Goal: Task Accomplishment & Management: Use online tool/utility

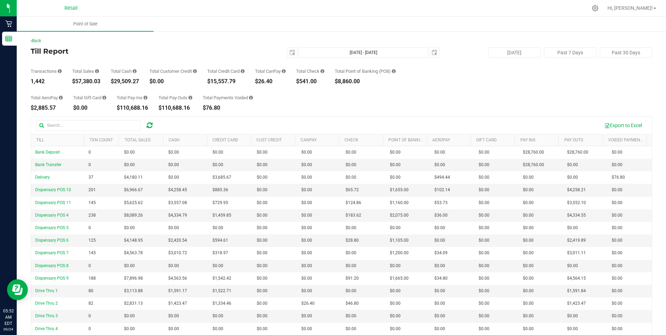
scroll to position [46, 0]
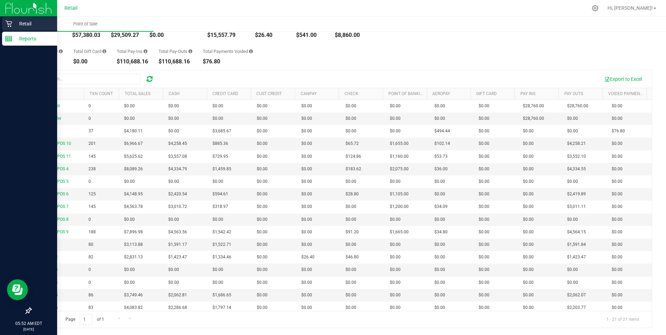
click at [28, 23] on p "Retail" at bounding box center [33, 23] width 42 height 8
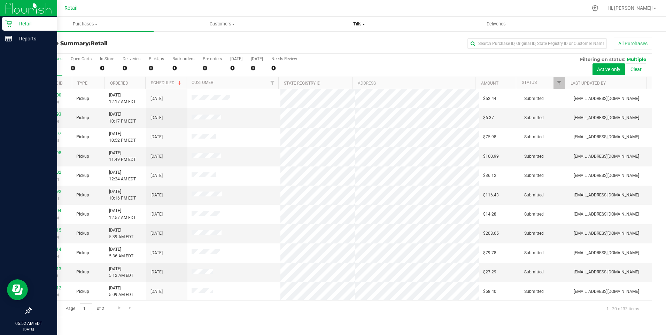
click at [359, 24] on span "Tills" at bounding box center [359, 24] width 136 height 6
click at [321, 40] on span "Manage tills" at bounding box center [314, 42] width 47 height 6
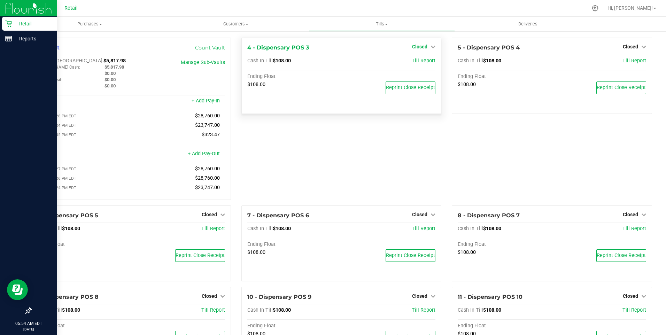
click at [430, 46] on icon at bounding box center [432, 46] width 5 height 5
click at [414, 61] on link "Open Till" at bounding box center [419, 61] width 18 height 6
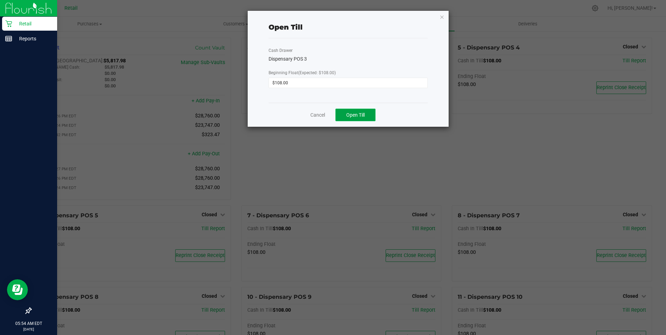
click at [361, 115] on span "Open Till" at bounding box center [355, 115] width 18 height 6
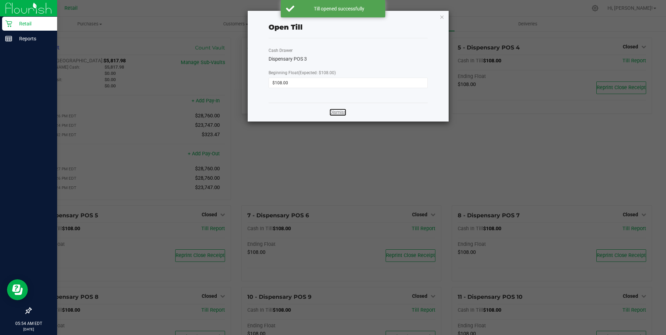
drag, startPoint x: 338, startPoint y: 113, endPoint x: 374, endPoint y: 101, distance: 38.1
click at [338, 113] on link "Dismiss" at bounding box center [337, 112] width 17 height 7
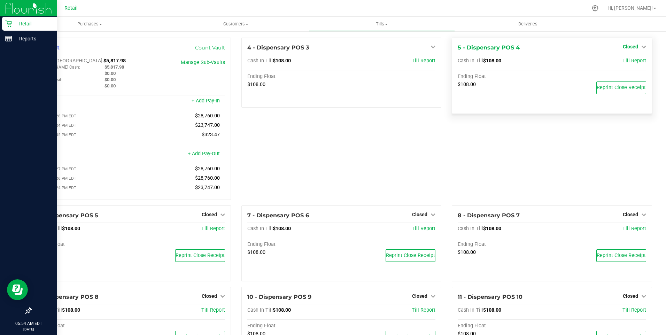
click at [641, 45] on icon at bounding box center [643, 46] width 5 height 5
click at [627, 62] on link "Open Till" at bounding box center [630, 61] width 18 height 6
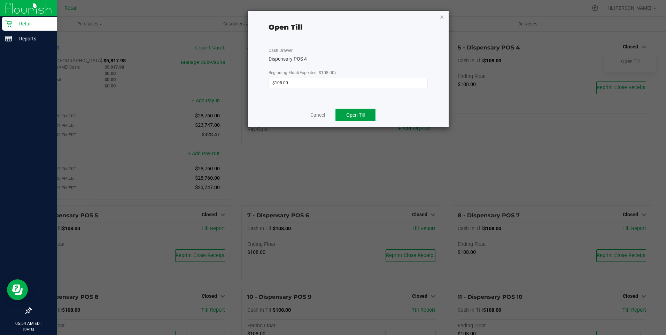
click at [358, 115] on span "Open Till" at bounding box center [355, 115] width 18 height 6
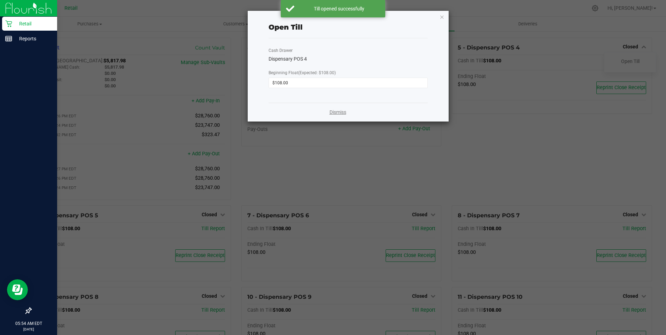
click at [343, 112] on link "Dismiss" at bounding box center [337, 112] width 17 height 7
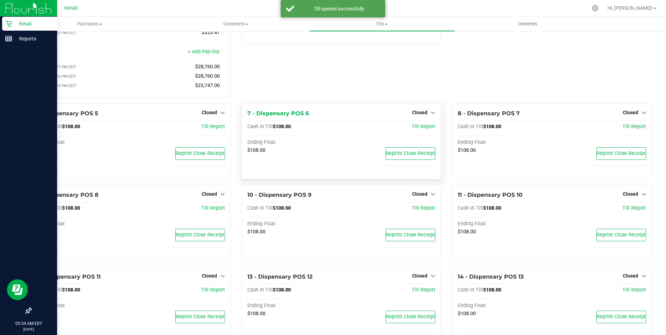
scroll to position [104, 0]
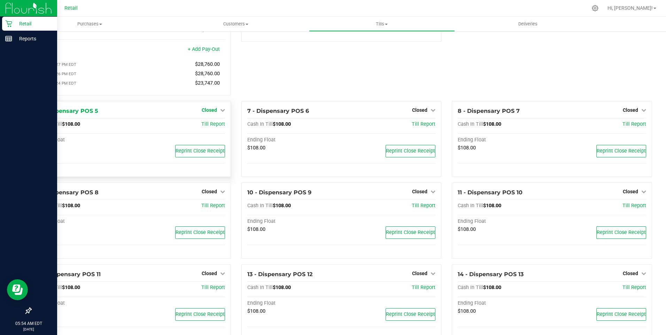
click at [221, 112] on icon at bounding box center [222, 110] width 5 height 5
click at [208, 127] on link "Open Till" at bounding box center [209, 125] width 18 height 6
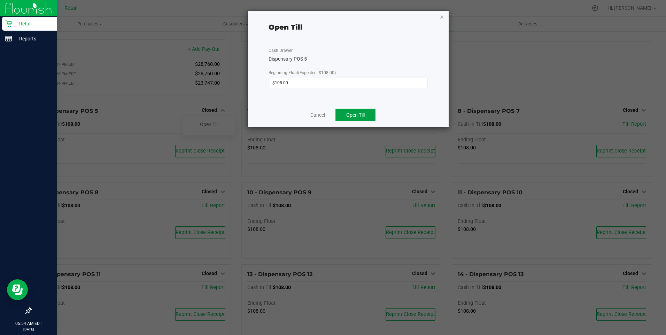
click at [351, 115] on span "Open Till" at bounding box center [355, 115] width 18 height 6
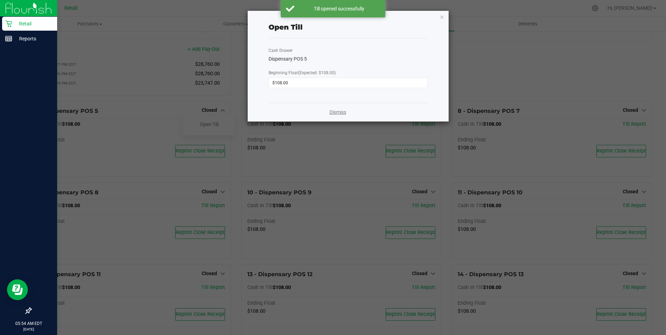
click at [339, 110] on link "Dismiss" at bounding box center [337, 112] width 17 height 7
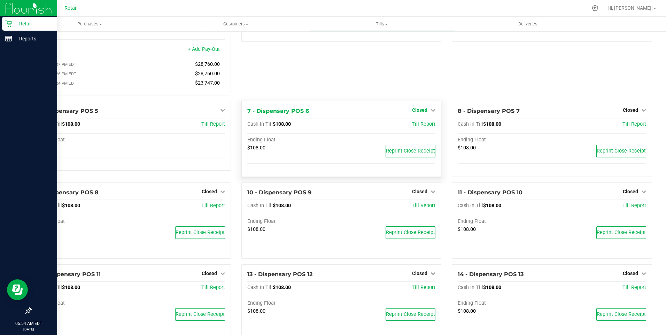
click at [430, 111] on icon at bounding box center [432, 110] width 5 height 5
click at [417, 125] on link "Open Till" at bounding box center [419, 125] width 18 height 6
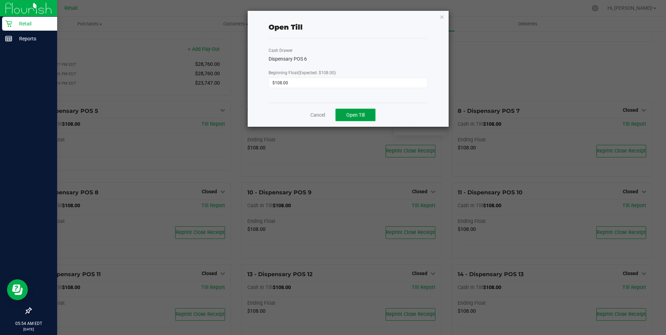
click at [355, 112] on span "Open Till" at bounding box center [355, 115] width 18 height 6
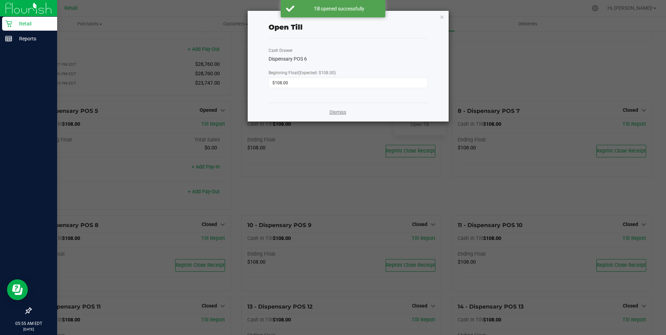
click at [337, 112] on link "Dismiss" at bounding box center [337, 112] width 17 height 7
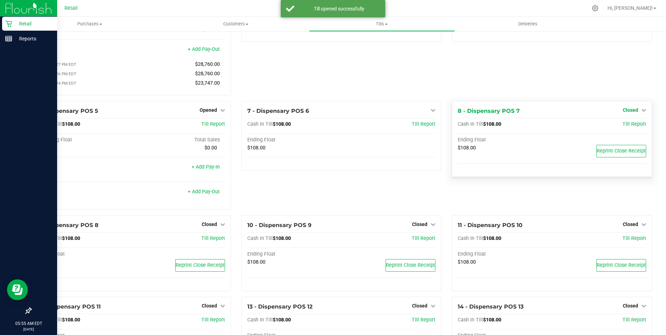
click at [641, 112] on icon at bounding box center [643, 110] width 5 height 5
click at [623, 127] on link "Open Till" at bounding box center [630, 125] width 18 height 6
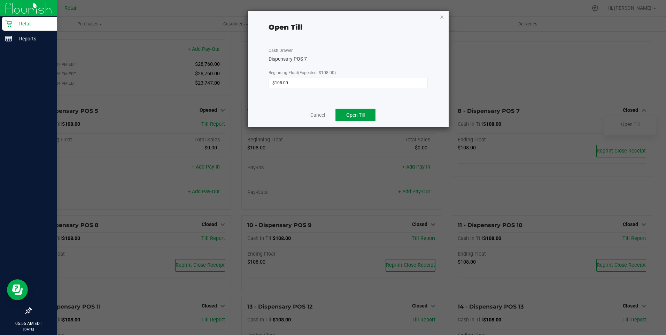
click at [353, 112] on span "Open Till" at bounding box center [355, 115] width 18 height 6
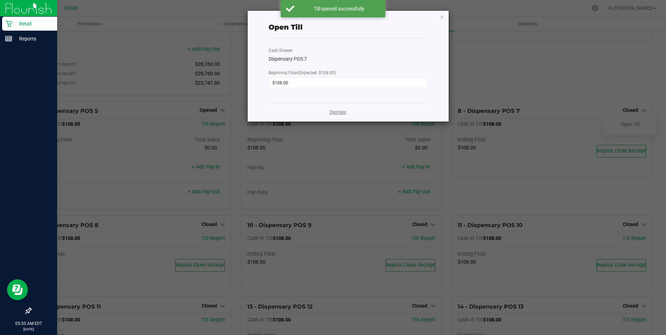
click at [339, 111] on link "Dismiss" at bounding box center [337, 112] width 17 height 7
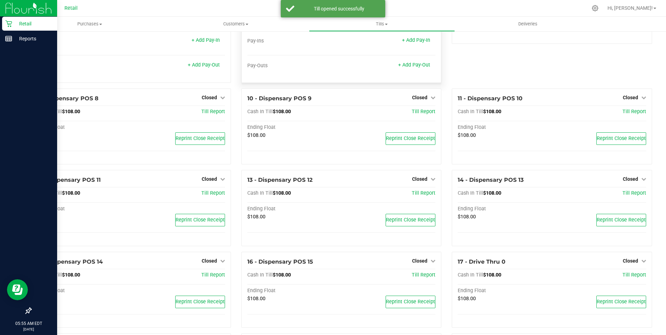
scroll to position [244, 0]
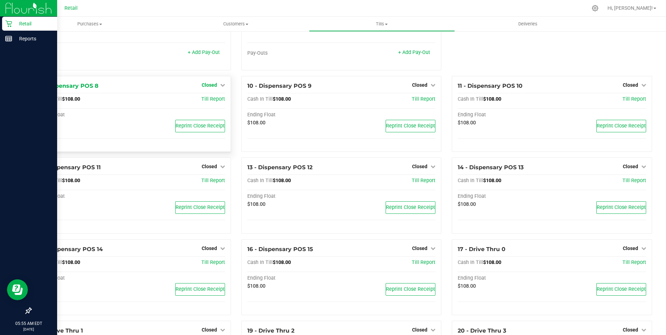
click at [220, 87] on icon at bounding box center [222, 85] width 5 height 5
click at [210, 102] on link "Open Till" at bounding box center [209, 99] width 18 height 6
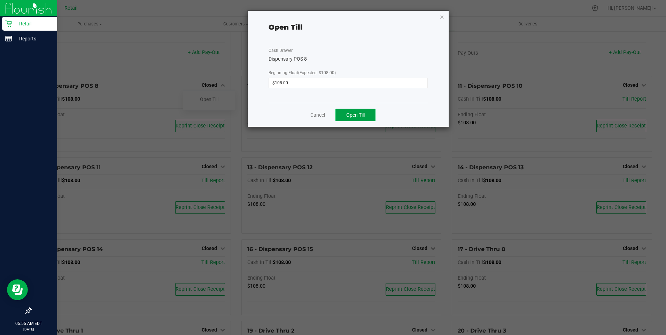
click at [360, 114] on span "Open Till" at bounding box center [355, 115] width 18 height 6
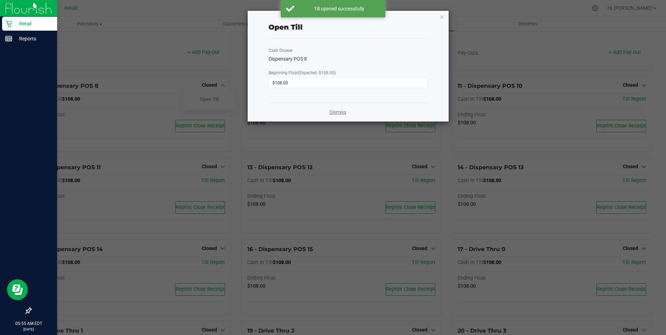
click at [334, 113] on link "Dismiss" at bounding box center [337, 112] width 17 height 7
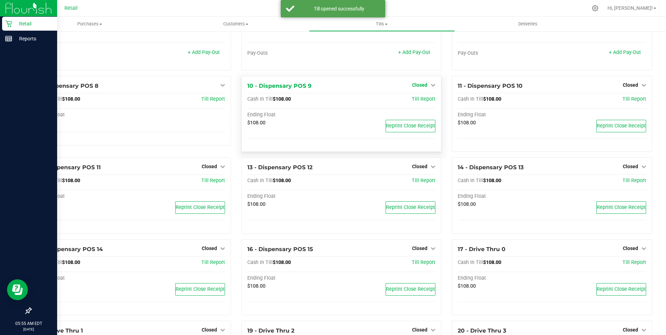
click at [430, 87] on icon at bounding box center [432, 85] width 5 height 5
click at [410, 102] on link "Open Till" at bounding box center [419, 99] width 18 height 6
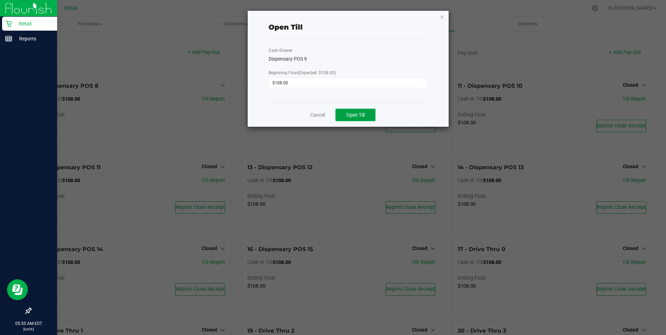
click at [364, 113] on span "Open Till" at bounding box center [355, 115] width 18 height 6
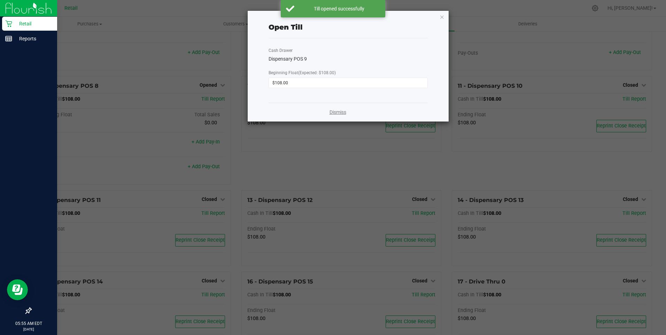
click at [340, 113] on link "Dismiss" at bounding box center [337, 112] width 17 height 7
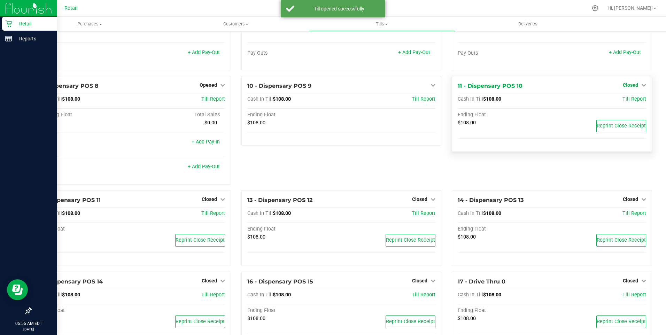
click at [641, 87] on icon at bounding box center [643, 85] width 5 height 5
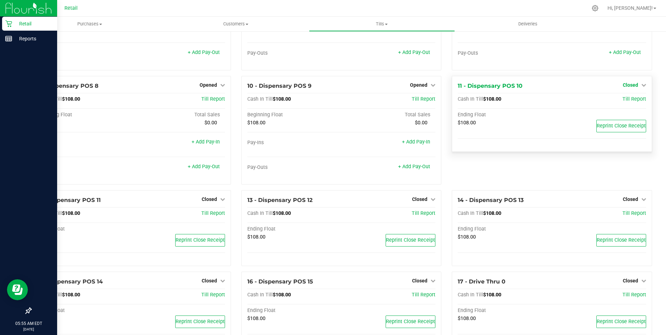
click at [641, 87] on icon at bounding box center [643, 85] width 5 height 5
click at [629, 102] on link "Open Till" at bounding box center [630, 99] width 18 height 6
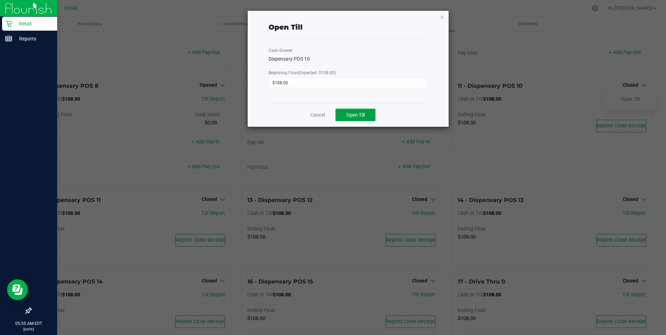
click at [358, 113] on span "Open Till" at bounding box center [355, 115] width 18 height 6
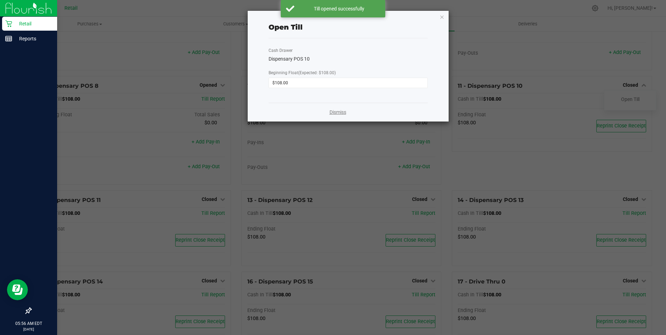
click at [336, 113] on link "Dismiss" at bounding box center [337, 112] width 17 height 7
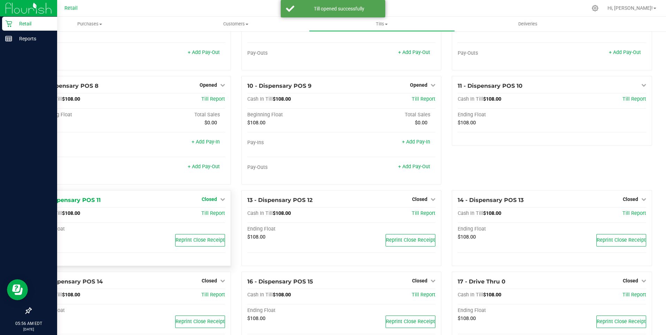
click at [221, 201] on icon at bounding box center [222, 199] width 5 height 5
click at [208, 215] on link "Open Till" at bounding box center [209, 214] width 18 height 6
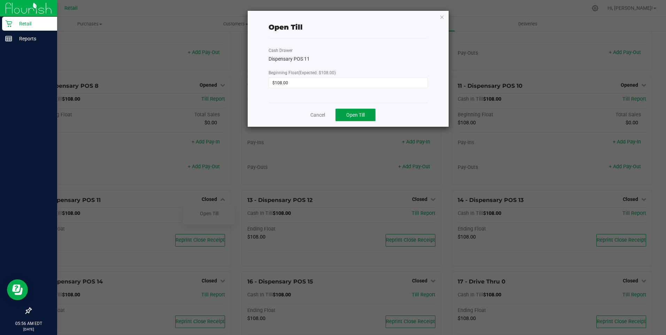
click at [360, 115] on span "Open Till" at bounding box center [355, 115] width 18 height 6
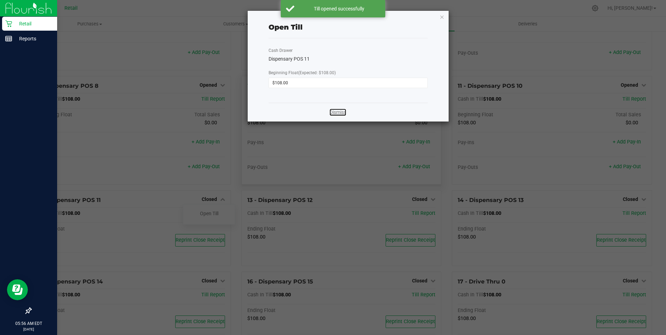
click at [336, 111] on link "Dismiss" at bounding box center [337, 112] width 17 height 7
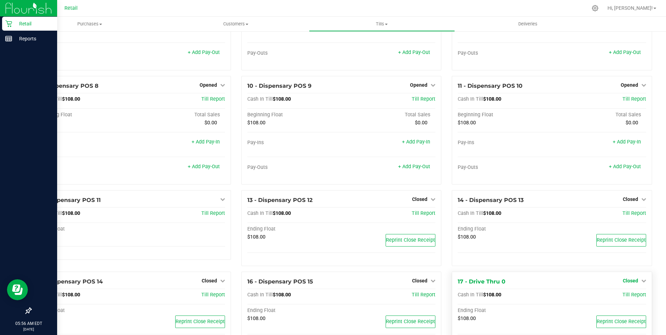
click at [641, 283] on icon at bounding box center [643, 280] width 5 height 5
click at [626, 298] on link "Open Till" at bounding box center [630, 295] width 18 height 6
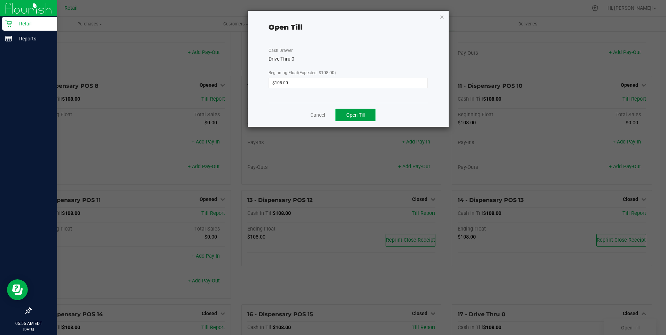
click at [355, 115] on span "Open Till" at bounding box center [355, 115] width 18 height 6
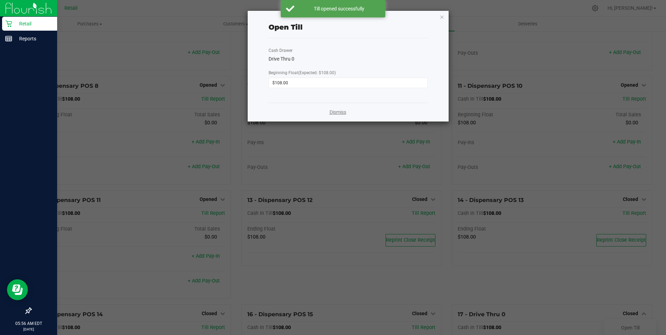
click at [338, 111] on link "Dismiss" at bounding box center [337, 112] width 17 height 7
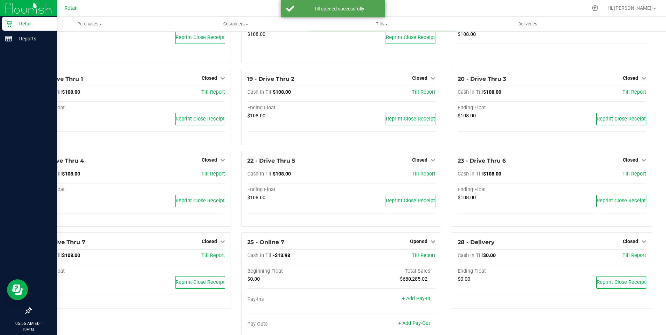
scroll to position [582, 0]
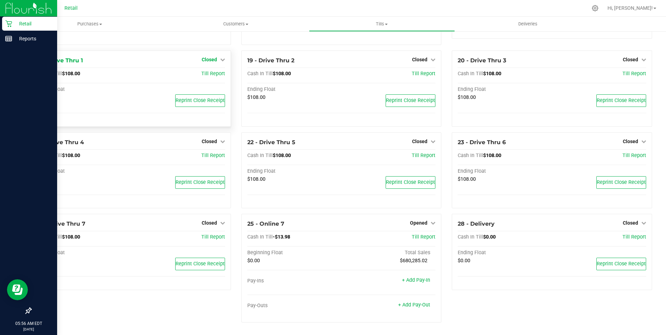
click at [218, 57] on link "Closed" at bounding box center [213, 60] width 23 height 6
click at [209, 73] on link "Open Till" at bounding box center [209, 74] width 18 height 6
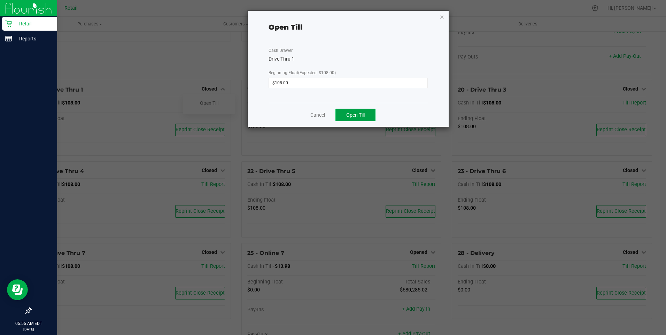
click at [351, 116] on span "Open Till" at bounding box center [355, 115] width 18 height 6
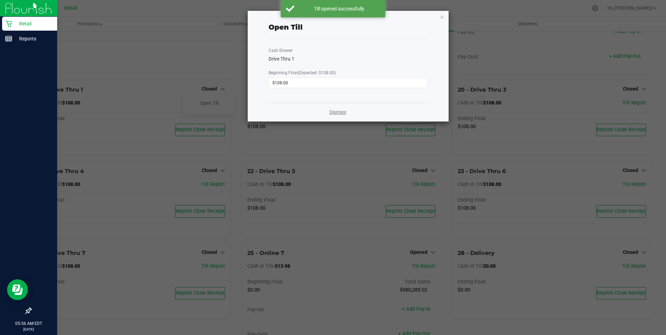
click at [343, 113] on link "Dismiss" at bounding box center [337, 112] width 17 height 7
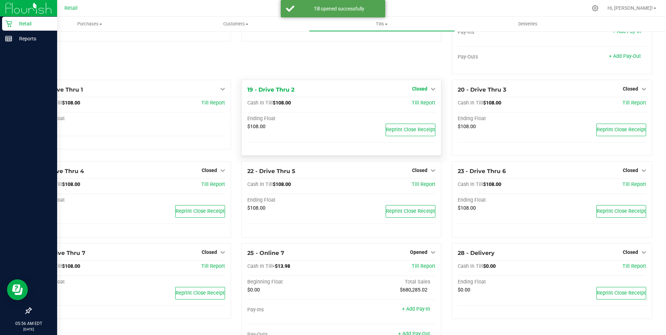
click at [430, 91] on icon at bounding box center [432, 88] width 5 height 5
click at [421, 106] on link "Open Till" at bounding box center [419, 103] width 18 height 6
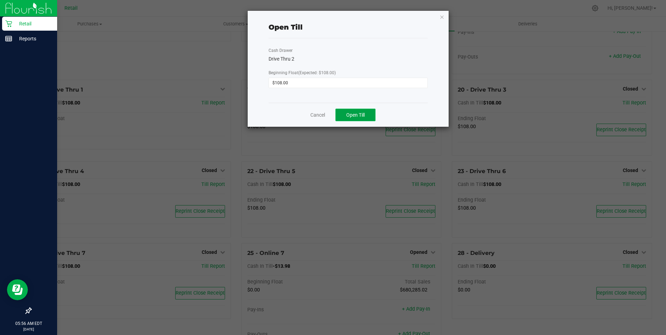
click at [361, 117] on span "Open Till" at bounding box center [355, 115] width 18 height 6
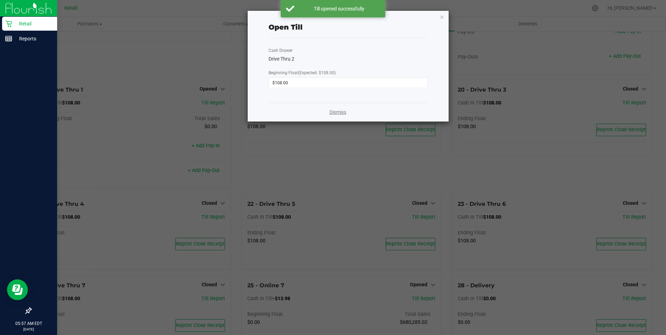
click at [336, 113] on link "Dismiss" at bounding box center [337, 112] width 17 height 7
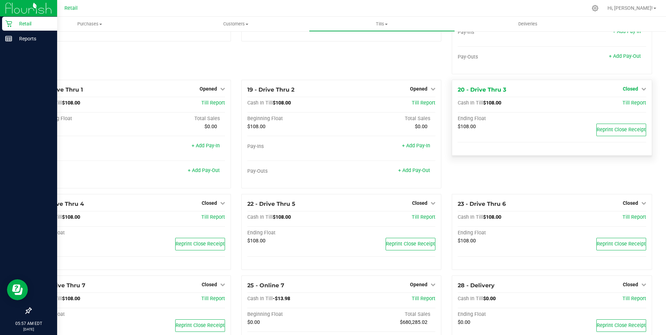
click at [641, 91] on icon at bounding box center [643, 88] width 5 height 5
click at [627, 106] on link "Open Till" at bounding box center [630, 103] width 18 height 6
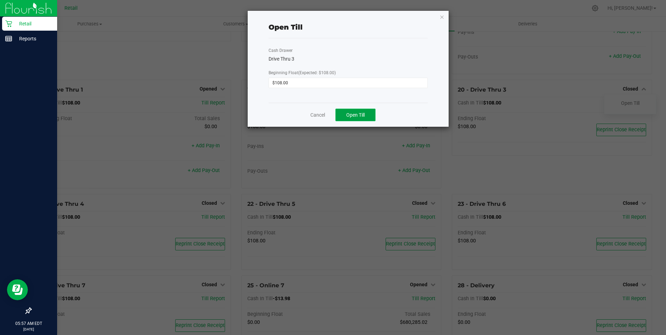
click at [360, 114] on span "Open Till" at bounding box center [355, 115] width 18 height 6
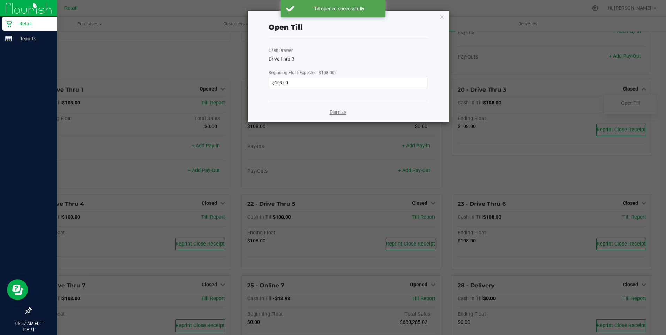
click at [338, 111] on link "Dismiss" at bounding box center [337, 112] width 17 height 7
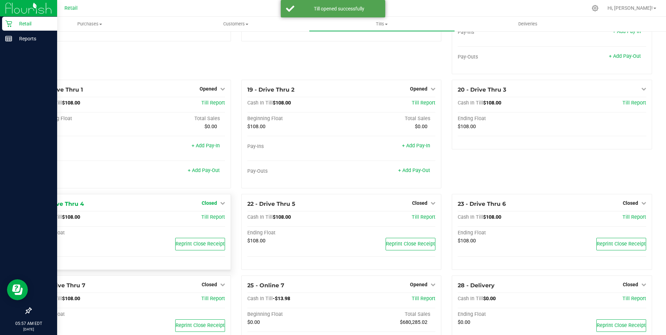
click at [220, 205] on icon at bounding box center [222, 203] width 5 height 5
click at [206, 220] on link "Open Till" at bounding box center [209, 217] width 18 height 6
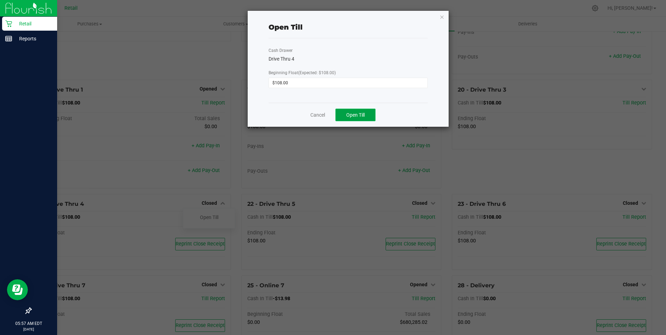
click at [360, 114] on span "Open Till" at bounding box center [355, 115] width 18 height 6
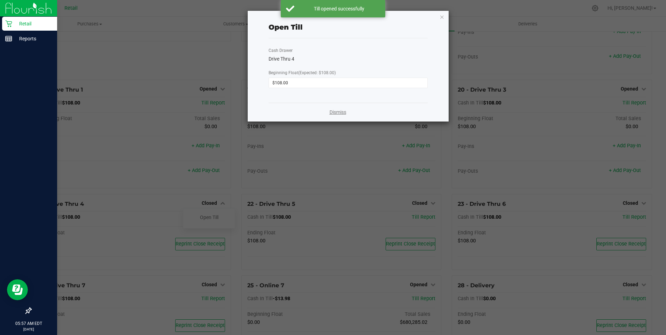
click at [338, 110] on link "Dismiss" at bounding box center [337, 112] width 17 height 7
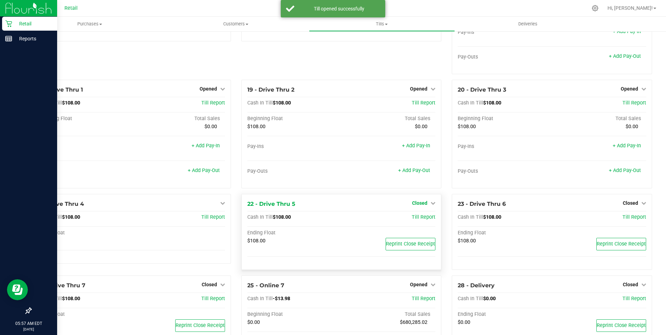
click at [430, 205] on icon at bounding box center [432, 203] width 5 height 5
click at [414, 220] on link "Open Till" at bounding box center [419, 217] width 18 height 6
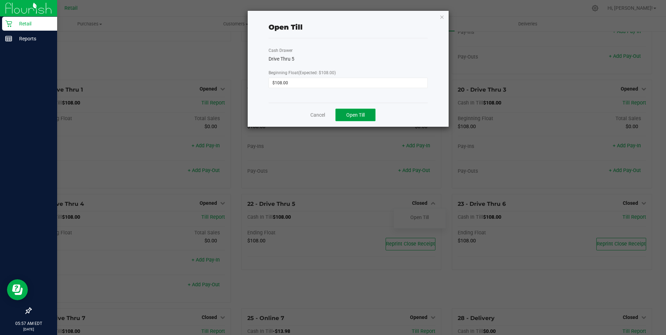
click at [352, 113] on span "Open Till" at bounding box center [355, 115] width 18 height 6
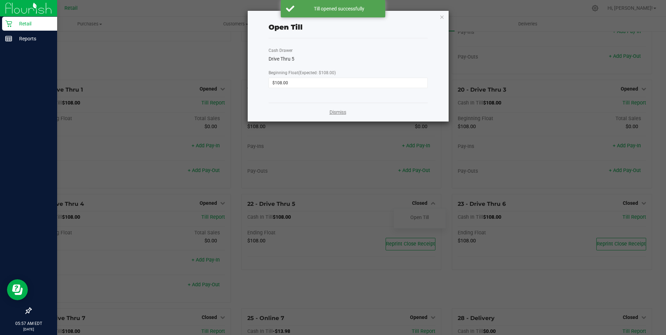
click at [339, 111] on link "Dismiss" at bounding box center [337, 112] width 17 height 7
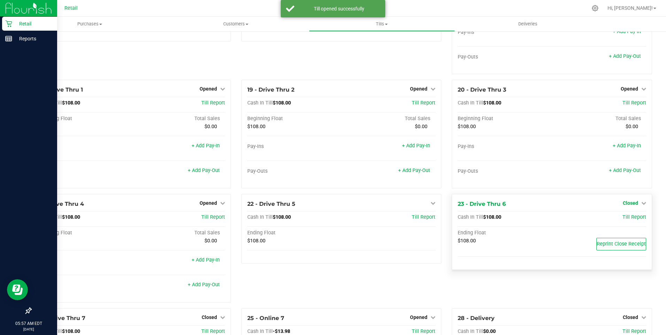
click at [641, 204] on icon at bounding box center [643, 203] width 5 height 5
click at [627, 220] on link "Open Till" at bounding box center [630, 217] width 18 height 6
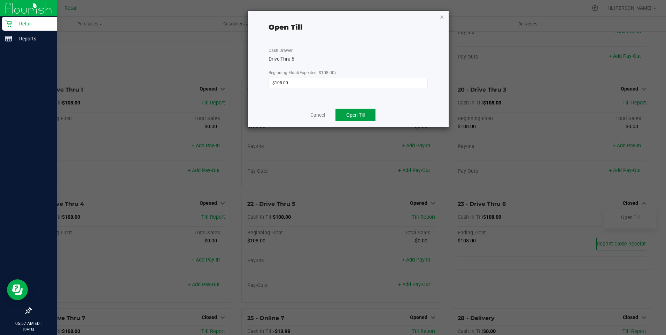
click at [359, 116] on span "Open Till" at bounding box center [355, 115] width 18 height 6
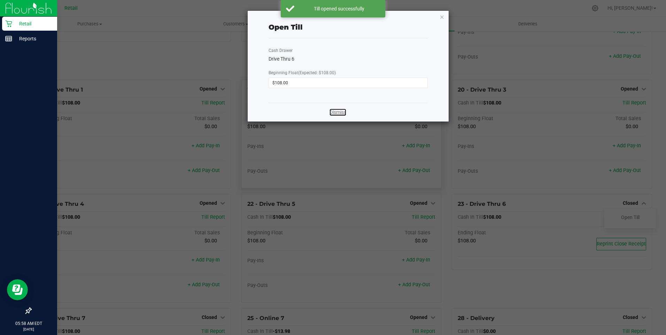
click at [334, 109] on link "Dismiss" at bounding box center [337, 112] width 17 height 7
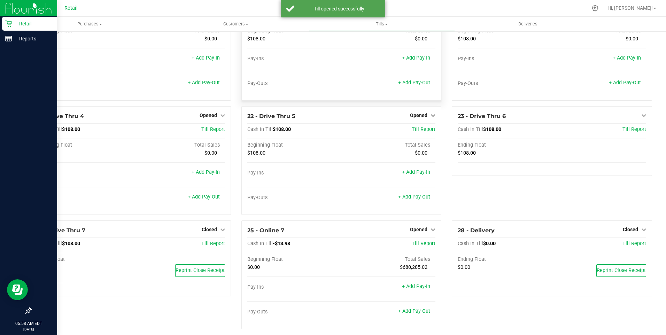
scroll to position [680, 0]
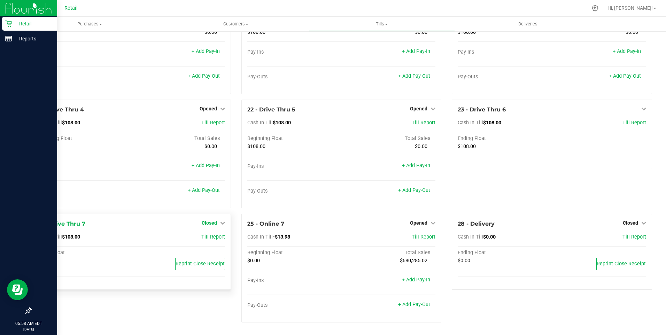
click at [221, 223] on icon at bounding box center [222, 222] width 5 height 5
click at [212, 236] on link "Open Till" at bounding box center [209, 237] width 18 height 6
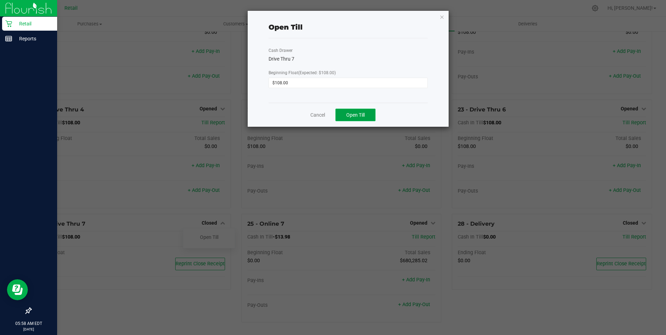
click at [366, 115] on button "Open Till" at bounding box center [355, 115] width 40 height 13
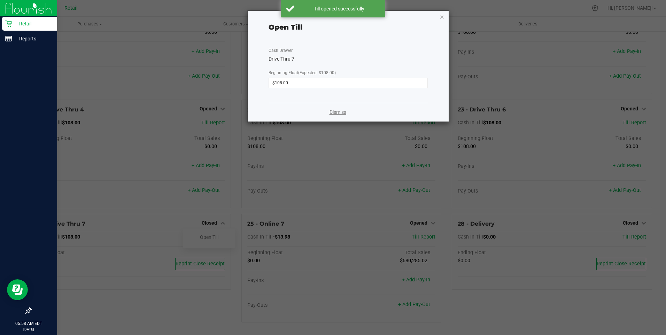
click at [340, 109] on link "Dismiss" at bounding box center [337, 112] width 17 height 7
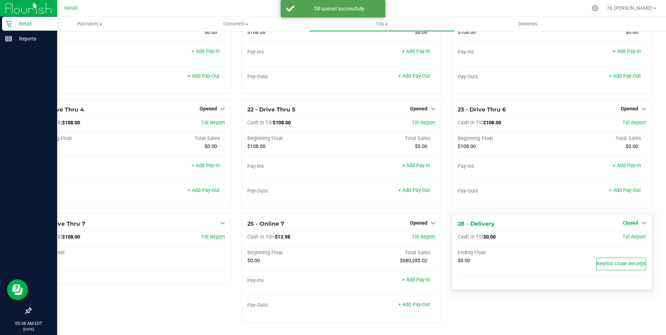
click at [641, 221] on icon at bounding box center [643, 222] width 5 height 5
click at [624, 237] on link "Open Till" at bounding box center [630, 237] width 18 height 6
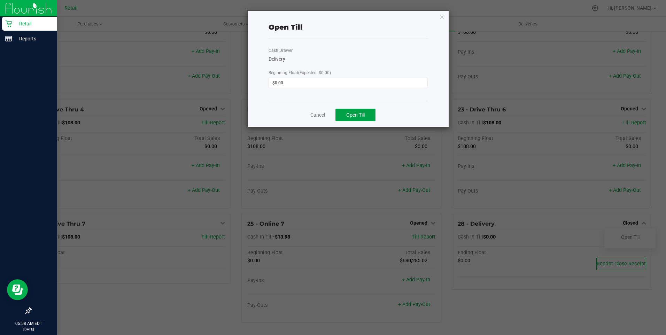
click at [364, 115] on span "Open Till" at bounding box center [355, 115] width 18 height 6
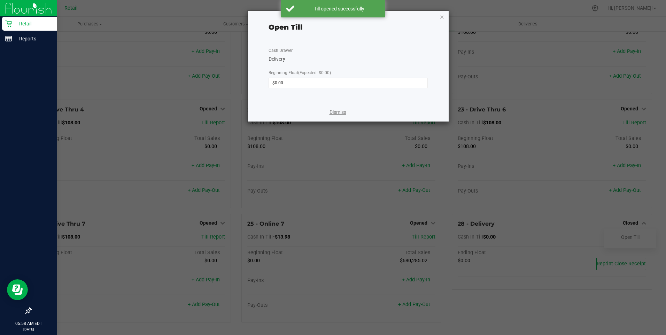
click at [339, 113] on link "Dismiss" at bounding box center [337, 112] width 17 height 7
